Goal: Obtain resource: Download file/media

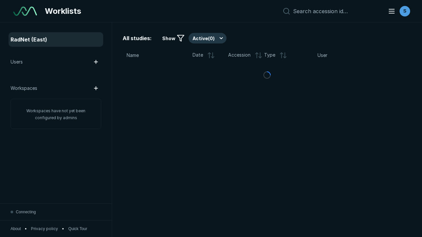
scroll to position [1695, 2136]
